Goal: Find specific page/section: Find specific page/section

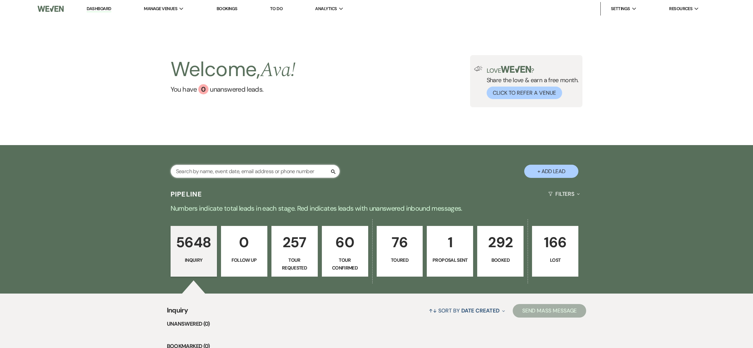
click at [264, 172] on input "text" at bounding box center [255, 171] width 169 height 13
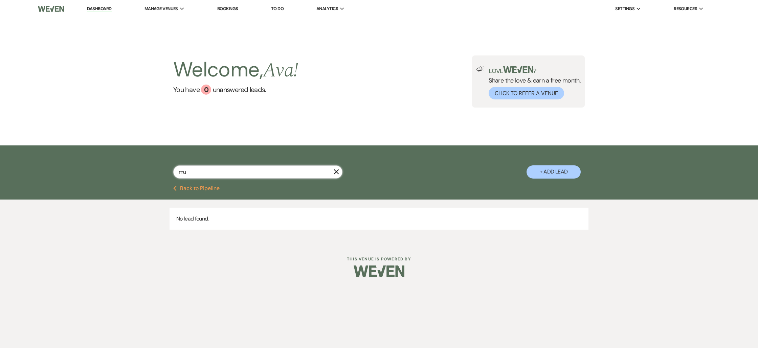
type input "m"
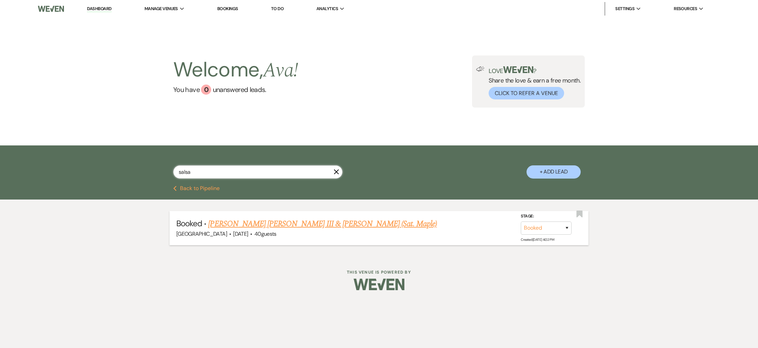
type input "salsa"
click at [365, 219] on link "[PERSON_NAME] [PERSON_NAME] III & [PERSON_NAME] (Sat. Maple)" at bounding box center [322, 224] width 228 height 12
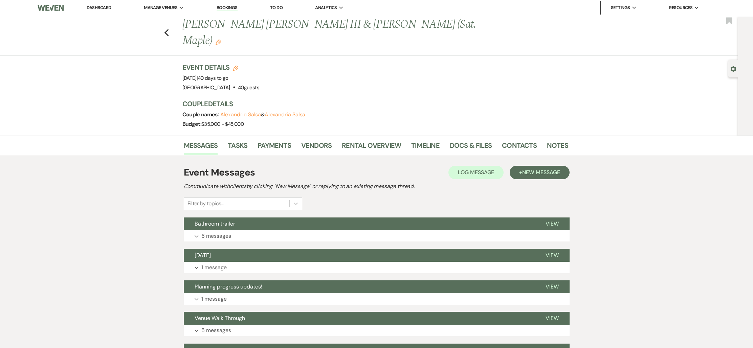
scroll to position [1, 0]
click at [516, 140] on link "Contacts" at bounding box center [519, 147] width 35 height 15
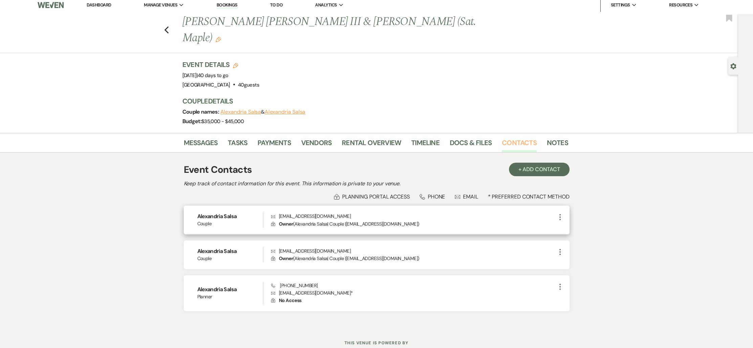
scroll to position [9, 0]
